Goal: Task Accomplishment & Management: Use online tool/utility

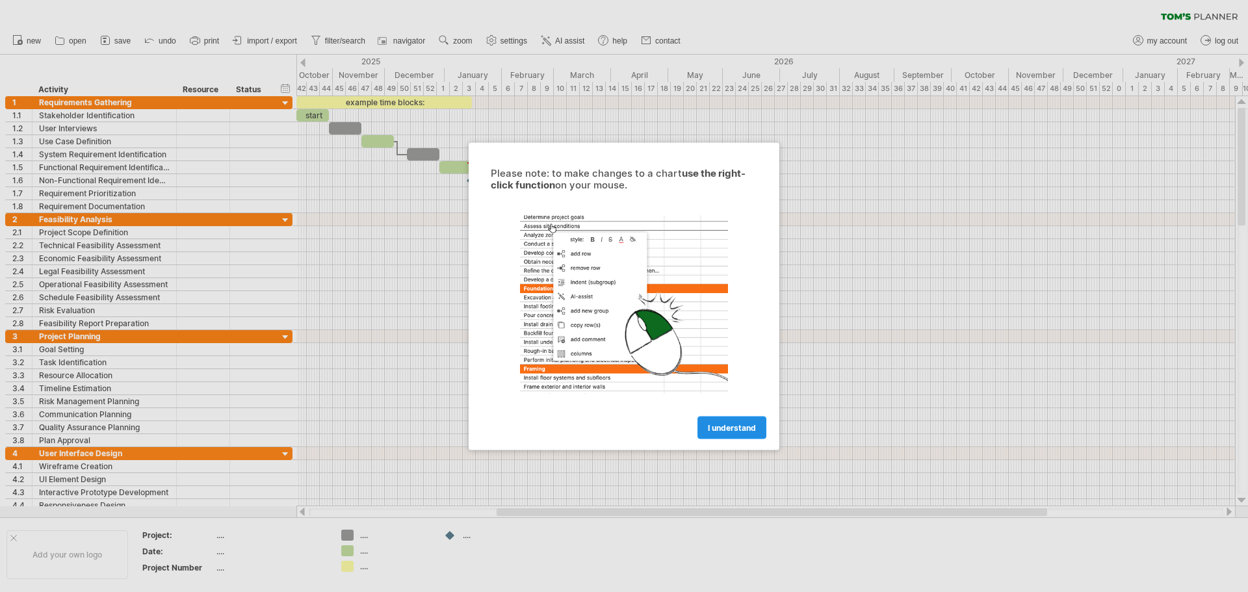
click at [730, 420] on link "I understand" at bounding box center [731, 427] width 69 height 23
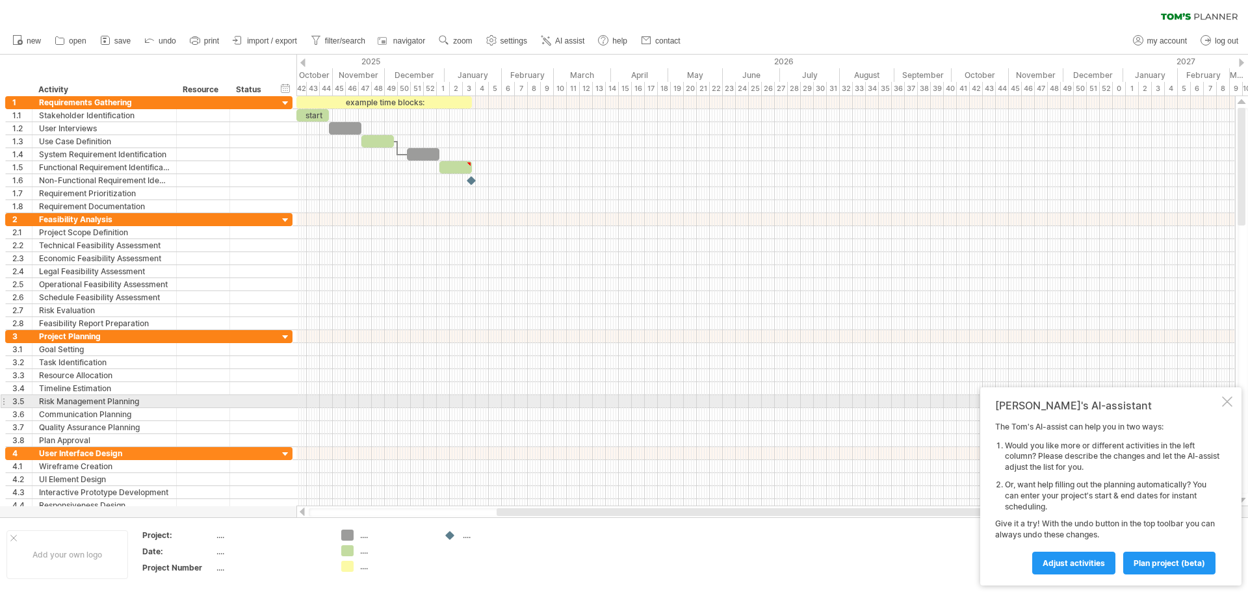
click at [1232, 402] on div "[PERSON_NAME]'s AI-assistant The [PERSON_NAME]'s AI-assist can help you in two …" at bounding box center [1110, 486] width 261 height 198
click at [1228, 404] on div at bounding box center [1227, 401] width 10 height 10
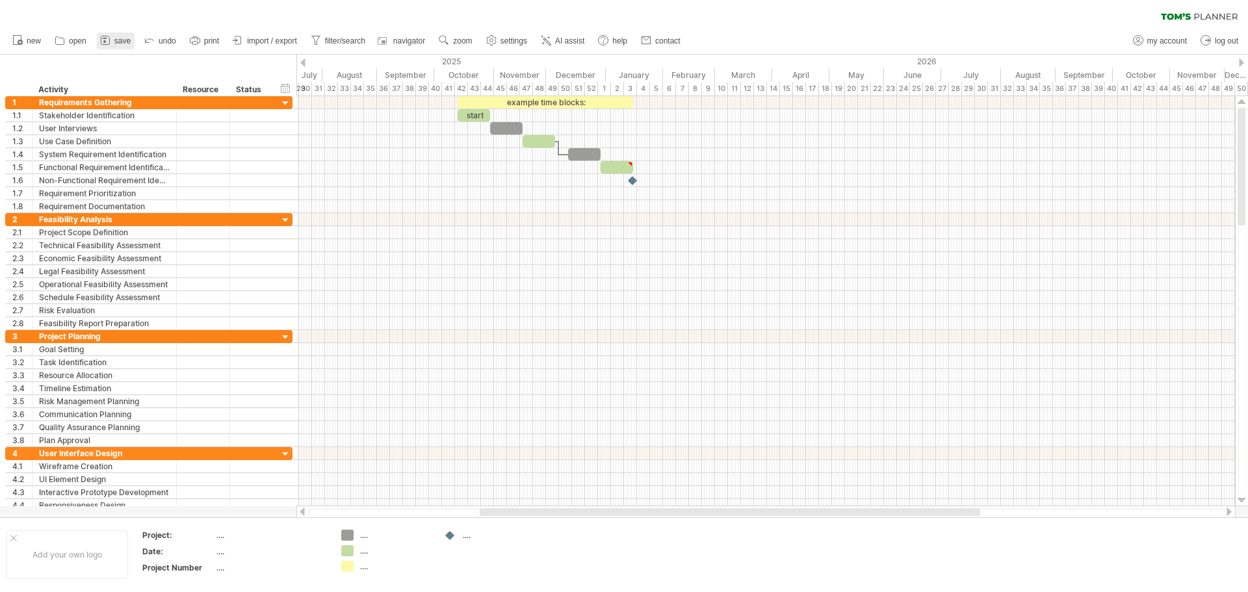
click at [121, 42] on span "save" at bounding box center [122, 40] width 16 height 9
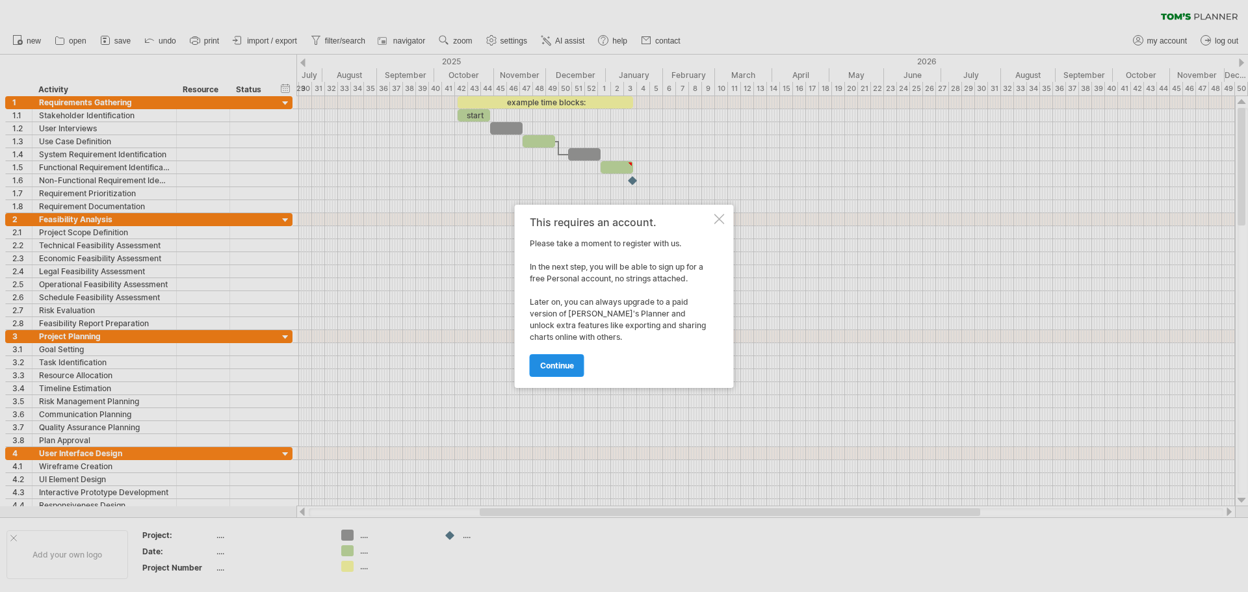
click at [573, 354] on link "continue" at bounding box center [557, 365] width 55 height 23
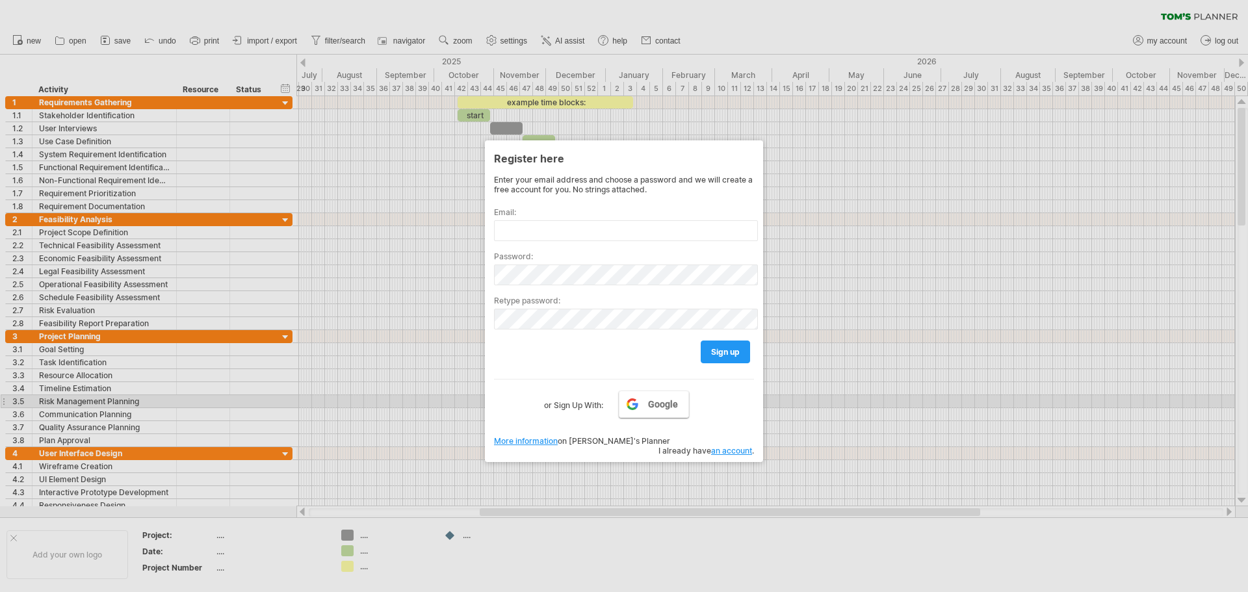
click at [650, 398] on link "Google" at bounding box center [654, 404] width 70 height 27
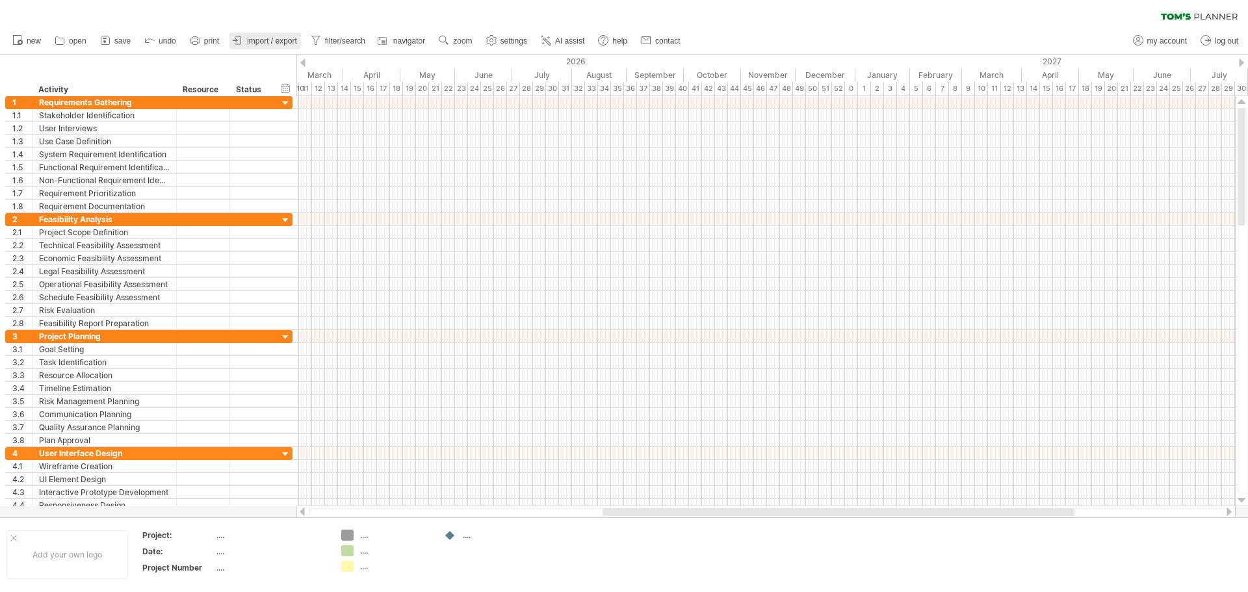
click at [246, 36] on link "import / export" at bounding box center [264, 40] width 71 height 17
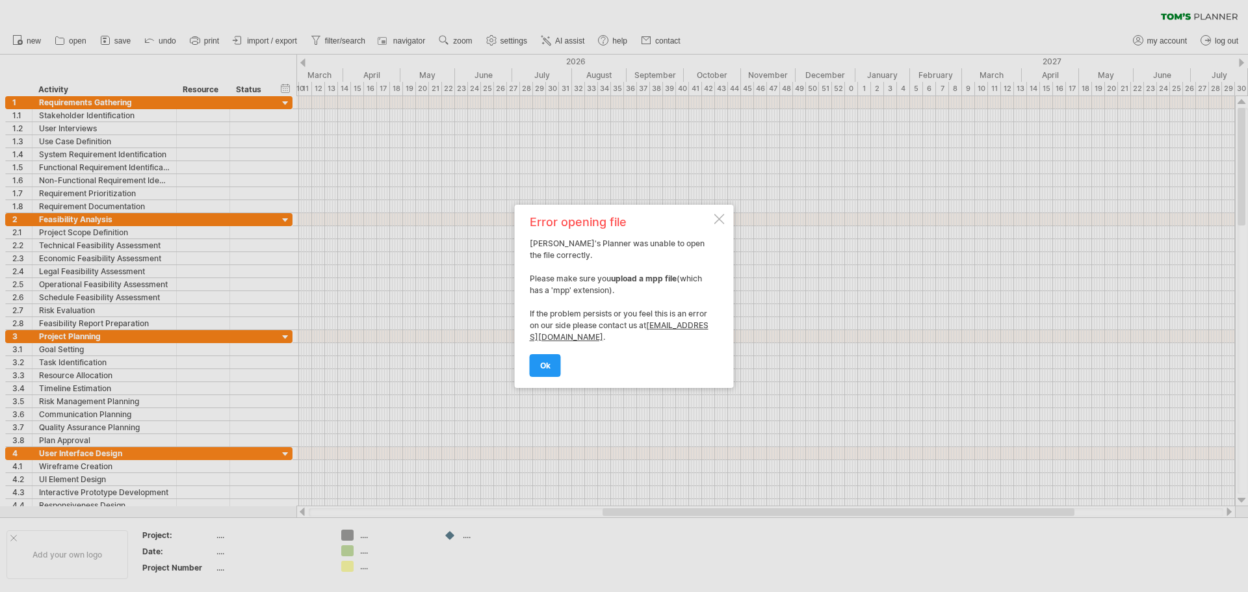
click at [720, 215] on div at bounding box center [719, 219] width 10 height 10
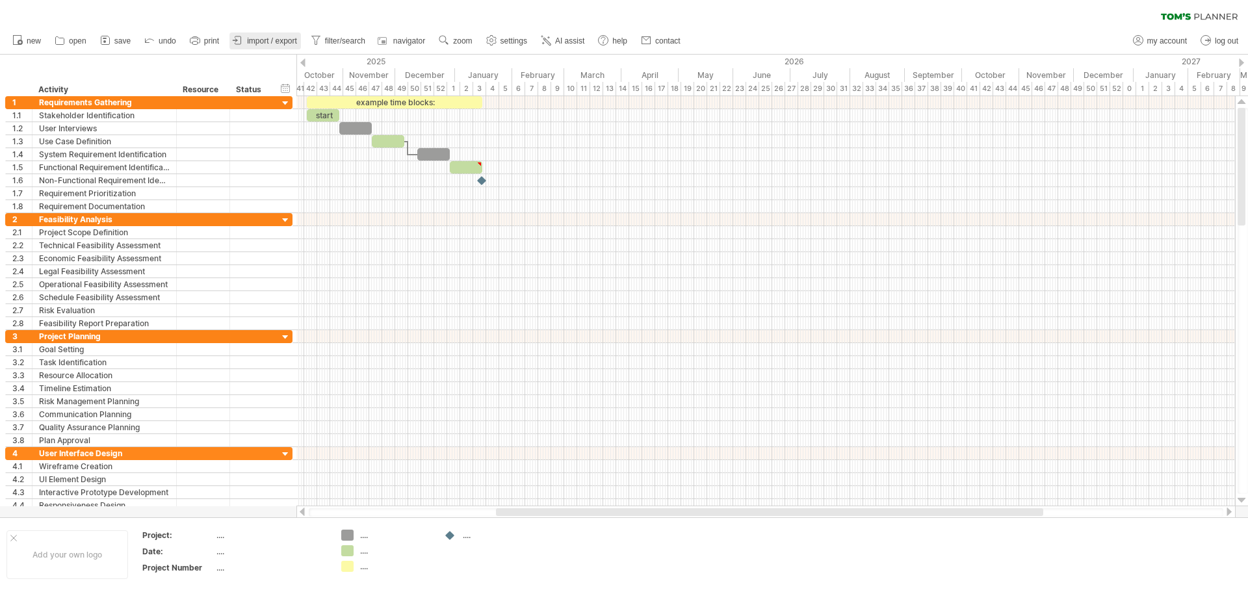
click at [287, 44] on span "import / export" at bounding box center [272, 40] width 50 height 9
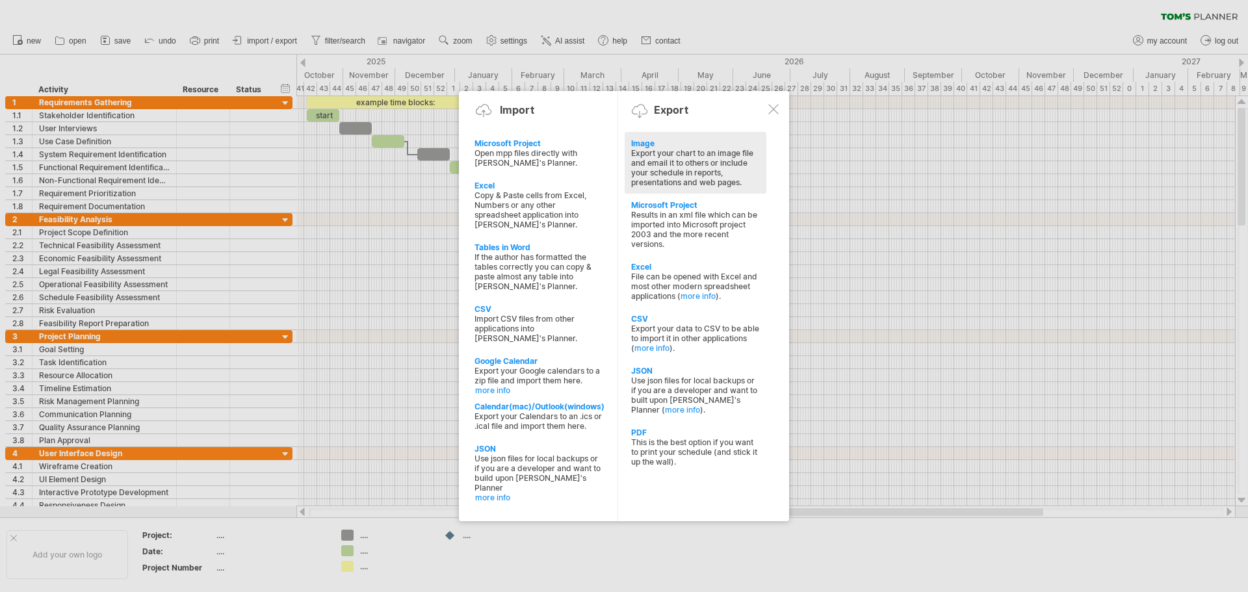
click at [652, 170] on div "Export your chart to an image file and email it to others or include your sched…" at bounding box center [695, 167] width 129 height 39
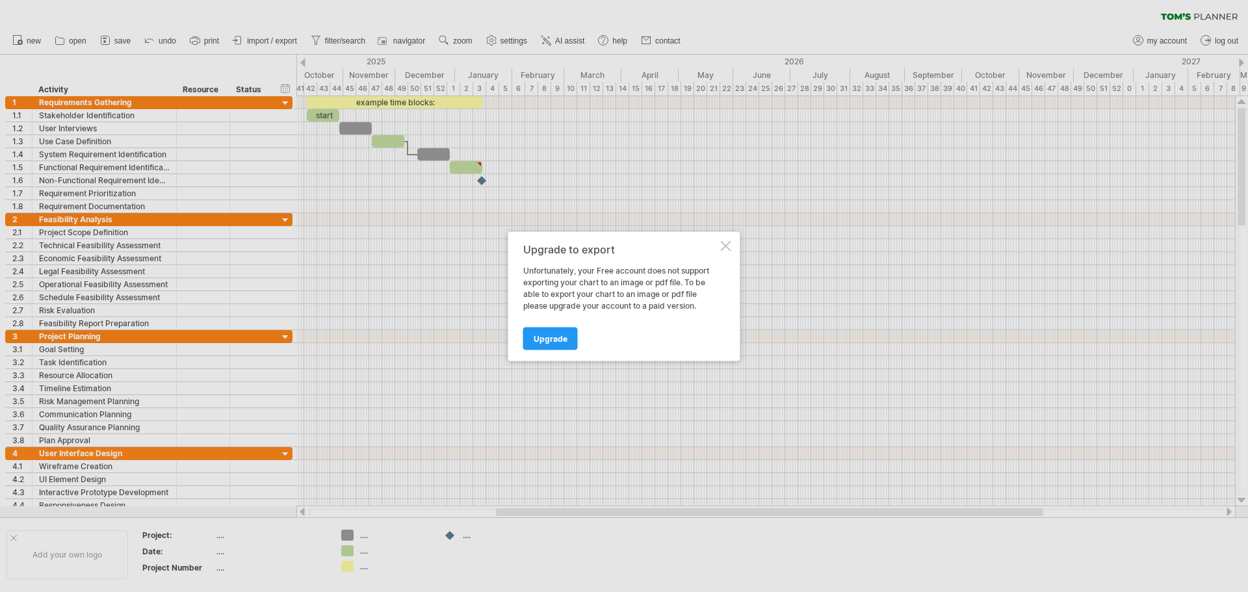
click at [728, 245] on div at bounding box center [726, 245] width 10 height 10
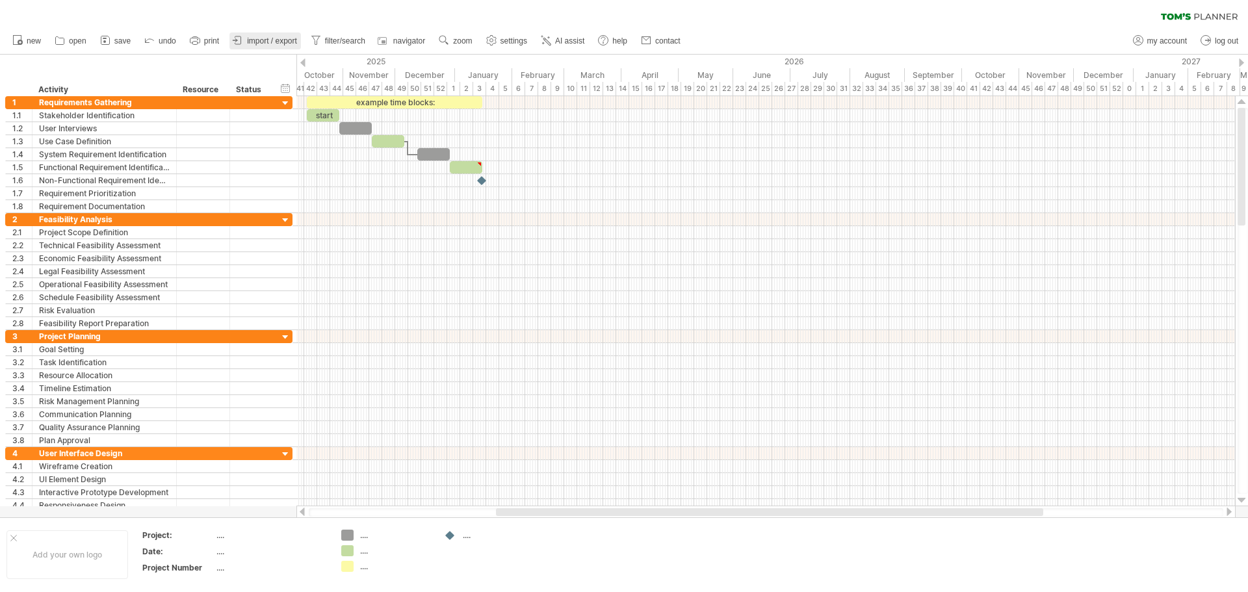
click at [289, 45] on span "import / export" at bounding box center [272, 40] width 50 height 9
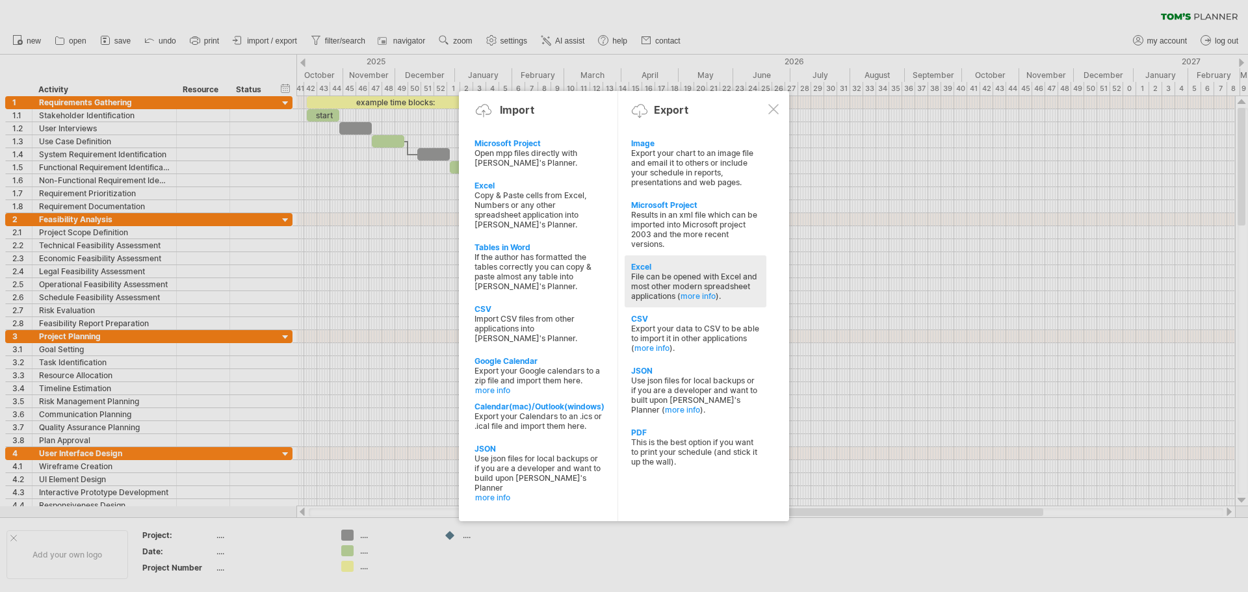
click at [665, 266] on div "Excel" at bounding box center [695, 267] width 129 height 10
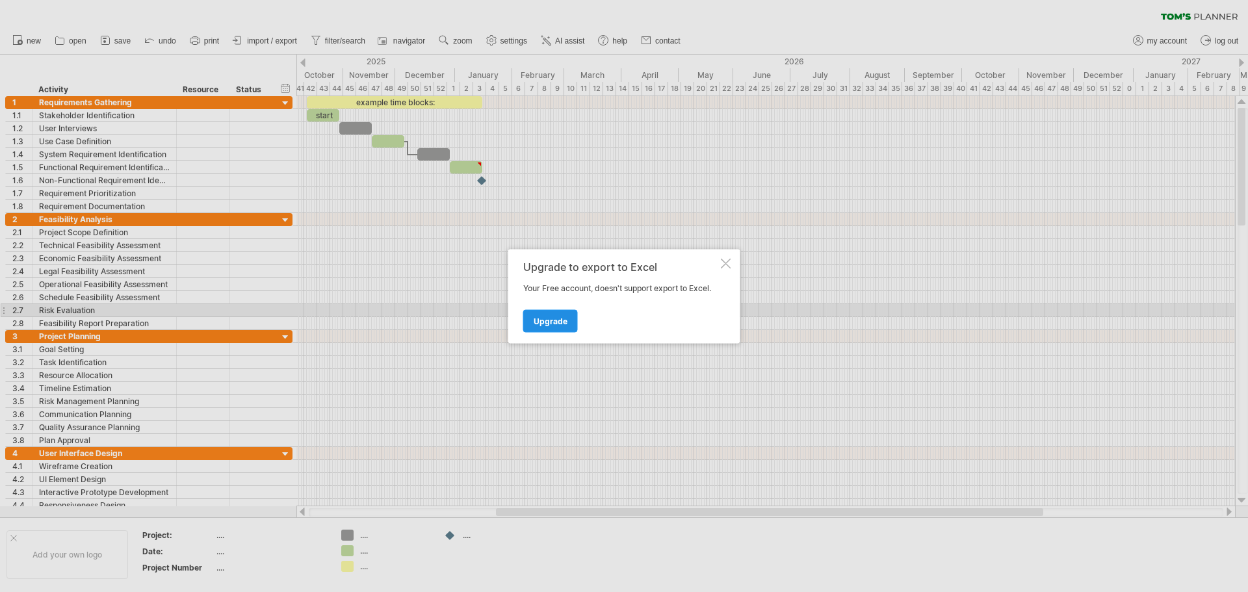
click at [561, 316] on span "Upgrade" at bounding box center [551, 321] width 34 height 10
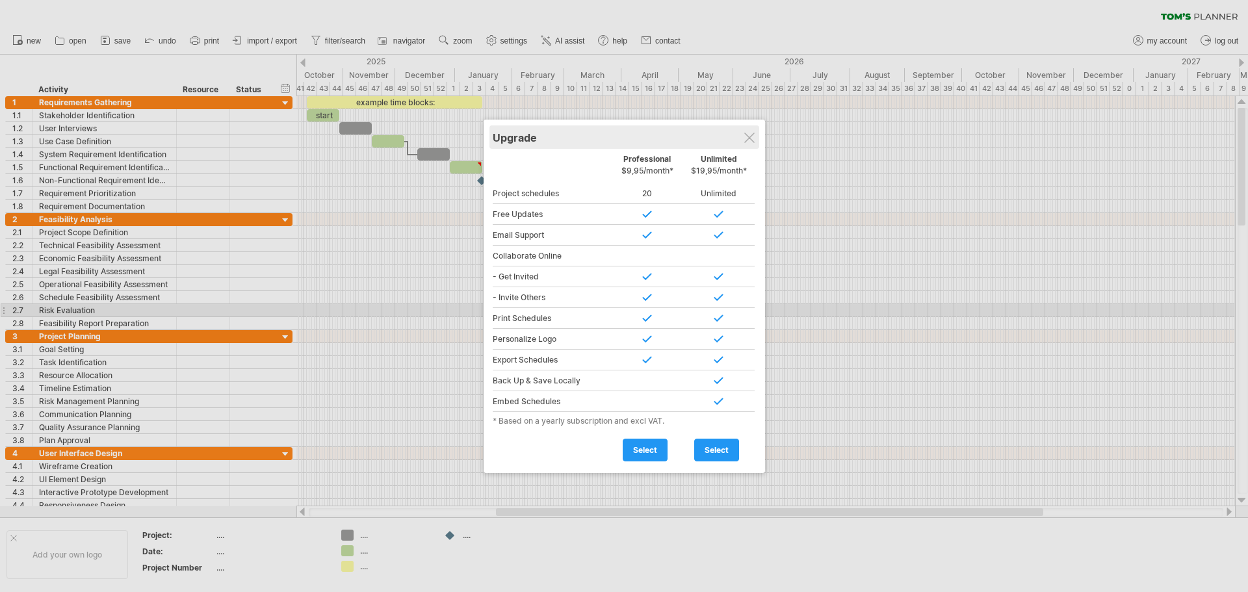
click at [749, 129] on div "Upgrade" at bounding box center [624, 136] width 263 height 23
click at [756, 133] on div "Upgrade" at bounding box center [624, 136] width 263 height 23
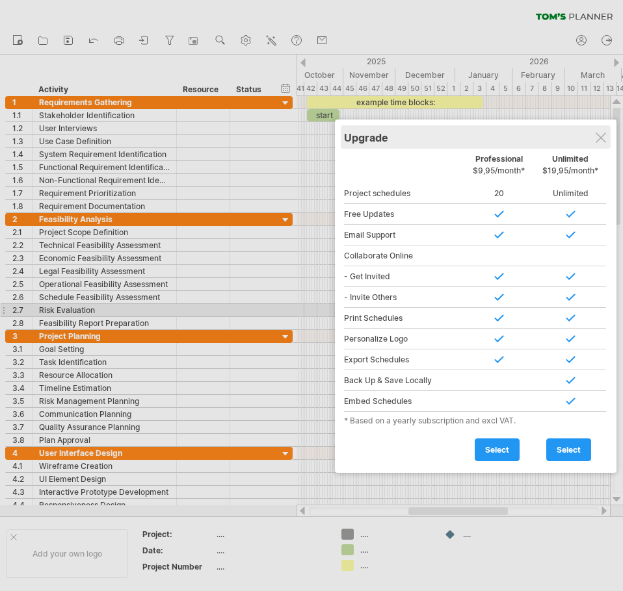
click at [595, 145] on div "Upgrade" at bounding box center [475, 136] width 263 height 23
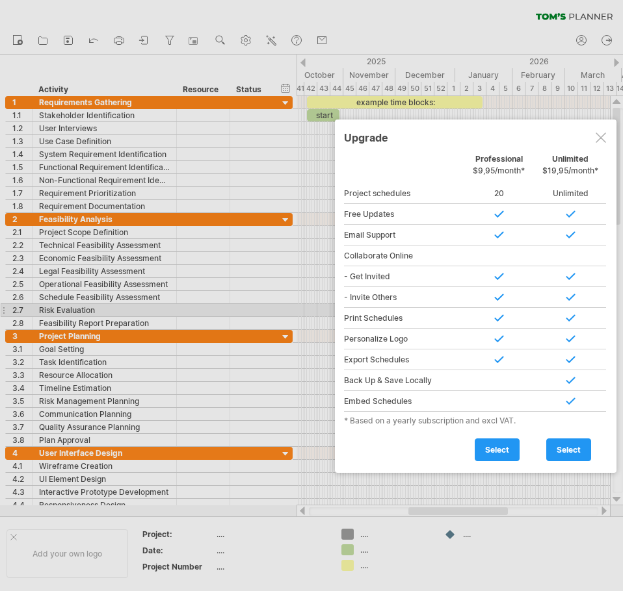
click at [605, 142] on div at bounding box center [600, 138] width 10 height 10
